Goal: Information Seeking & Learning: Learn about a topic

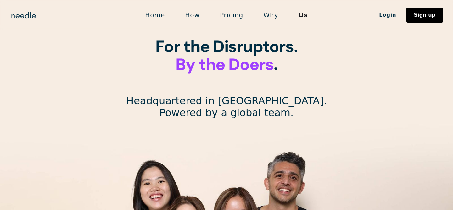
click at [230, 17] on link "Pricing" at bounding box center [231, 14] width 43 height 13
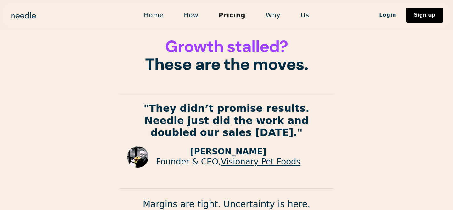
click at [268, 16] on link "Why" at bounding box center [273, 14] width 35 height 13
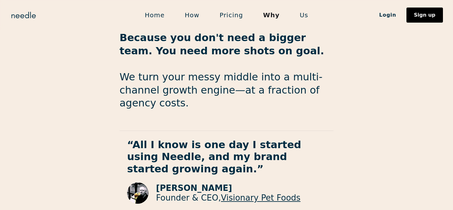
scroll to position [1098, 0]
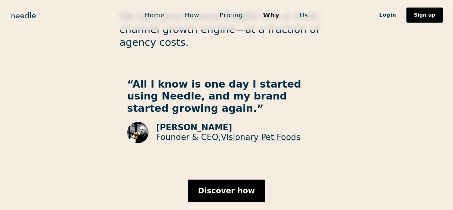
click at [196, 17] on link "How" at bounding box center [191, 14] width 35 height 13
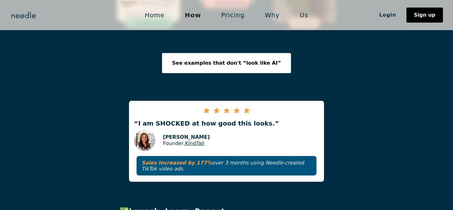
scroll to position [1073, 0]
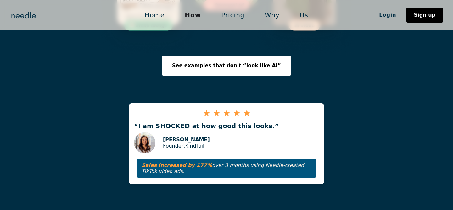
click at [190, 143] on link "KindTail" at bounding box center [194, 146] width 19 height 6
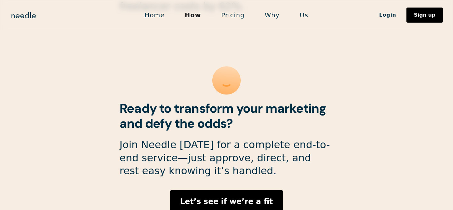
scroll to position [1744, 0]
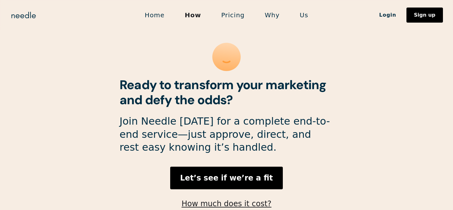
click at [163, 19] on link "Home" at bounding box center [155, 14] width 40 height 13
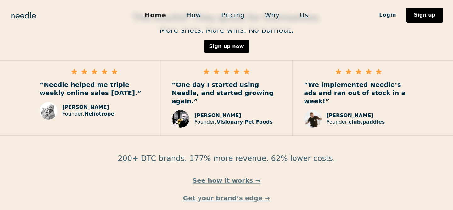
scroll to position [942, 0]
